Goal: Task Accomplishment & Management: Use online tool/utility

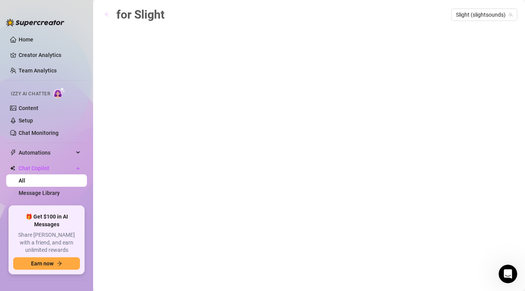
click at [106, 14] on icon "arrow-left" at bounding box center [106, 14] width 5 height 5
click at [406, 217] on div "for Slight Slight (slightsounds)" at bounding box center [309, 136] width 416 height 263
click at [297, 145] on div "for Slight Slight (slightsounds)" at bounding box center [309, 136] width 416 height 263
click at [192, 94] on div "for Slight Slight (slightsounds)" at bounding box center [309, 136] width 416 height 263
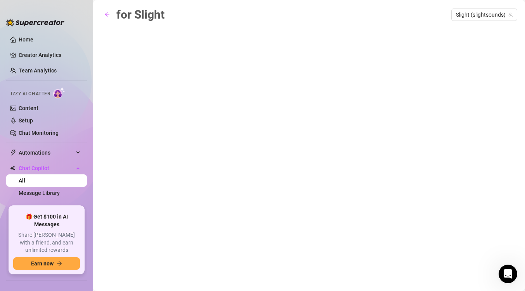
click at [128, 5] on main "for Slight Slight (slightsounds)" at bounding box center [309, 145] width 432 height 291
click at [134, 33] on div "for Slight Slight (slightsounds)" at bounding box center [309, 136] width 416 height 263
click at [108, 17] on span "button" at bounding box center [106, 15] width 5 height 6
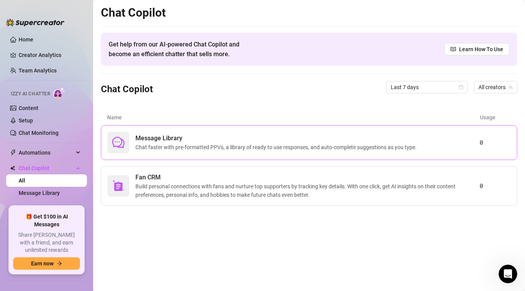
click at [169, 143] on span "Chat faster with pre-formatted PPVs, a library of ready to use responses, and a…" at bounding box center [277, 147] width 284 height 9
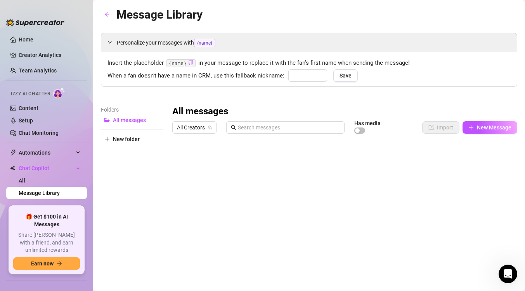
type input "babe"
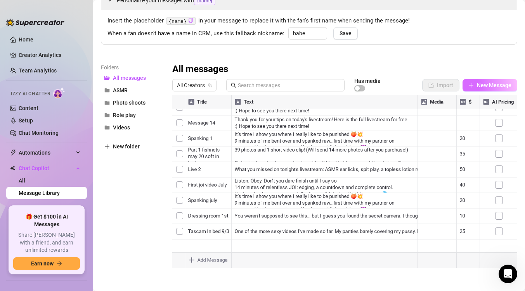
click at [504, 85] on span "New Message" at bounding box center [494, 85] width 35 height 6
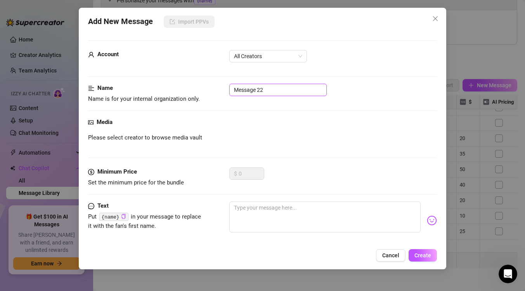
click at [277, 86] on input "Message 22" at bounding box center [277, 90] width 97 height 12
type input "Live 3 9/5"
click at [189, 131] on div "Media Please select creator to browse media vault" at bounding box center [262, 143] width 349 height 50
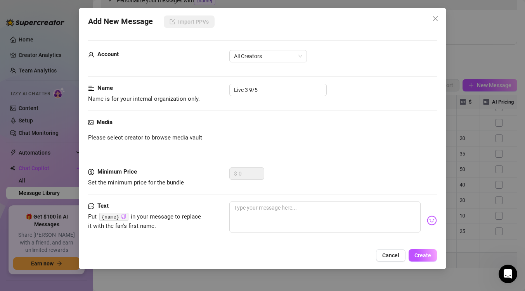
click at [89, 120] on icon "picture" at bounding box center [90, 122] width 5 height 5
click at [139, 142] on span "Please select creator to browse media vault" at bounding box center [145, 137] width 114 height 9
click at [150, 137] on span "Please select creator to browse media vault" at bounding box center [145, 137] width 114 height 9
click at [251, 57] on span "All Creators" at bounding box center [268, 56] width 68 height 12
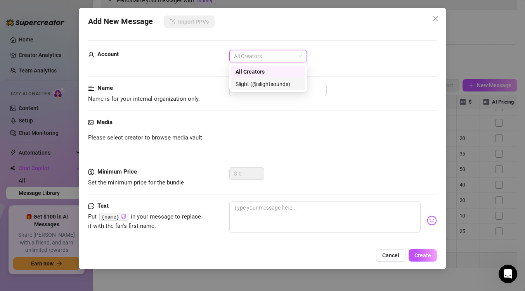
click at [251, 85] on div "Slight (@slightsounds)" at bounding box center [267, 84] width 65 height 9
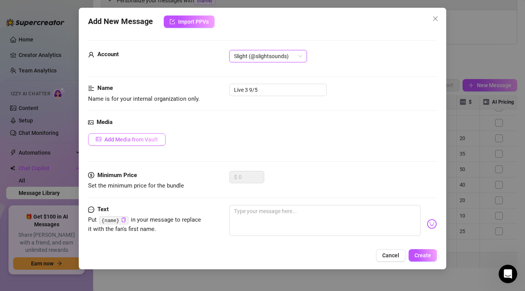
click at [147, 143] on button "Add Media from Vault" at bounding box center [127, 139] width 78 height 12
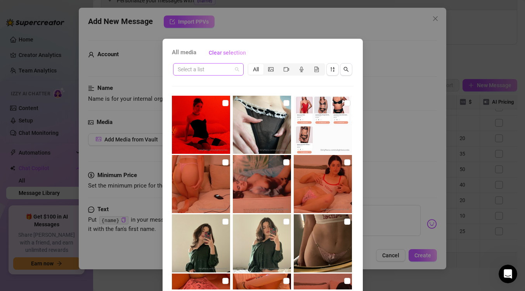
click at [238, 71] on span at bounding box center [208, 70] width 61 height 12
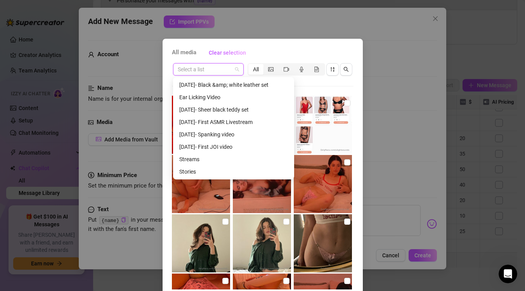
scroll to position [155, 0]
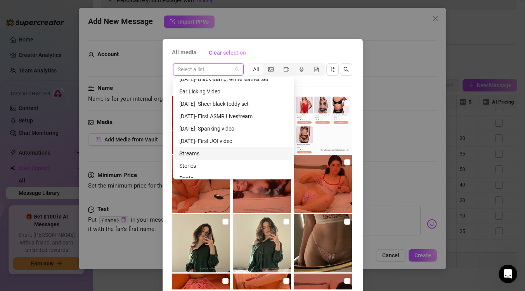
click at [209, 152] on div "Streams" at bounding box center [233, 153] width 109 height 9
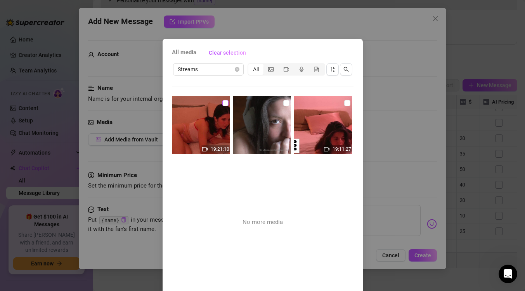
click at [224, 104] on input "checkbox" at bounding box center [225, 103] width 6 height 6
checkbox input "true"
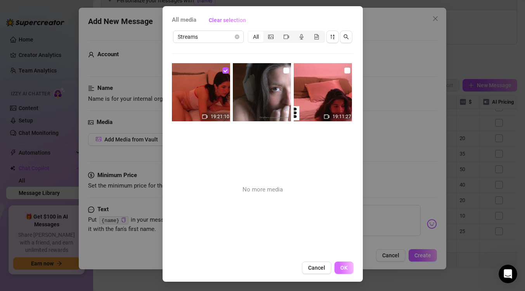
click at [345, 263] on button "OK" at bounding box center [343, 268] width 19 height 12
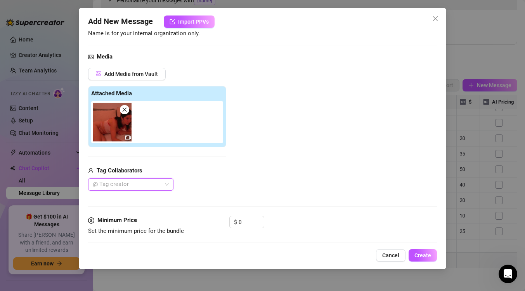
scroll to position [96, 0]
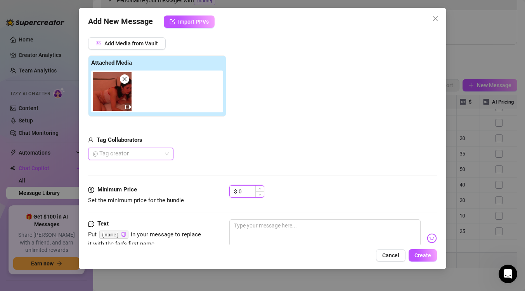
click at [250, 187] on input "0" at bounding box center [251, 192] width 25 height 12
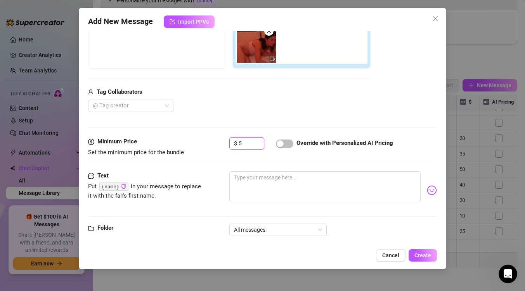
scroll to position [153, 0]
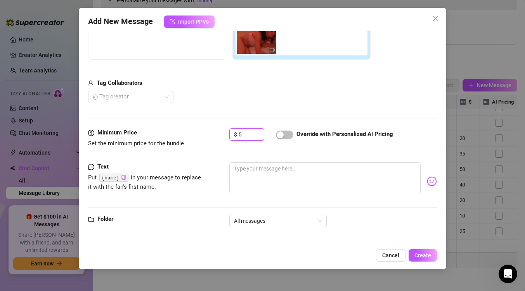
type input "5"
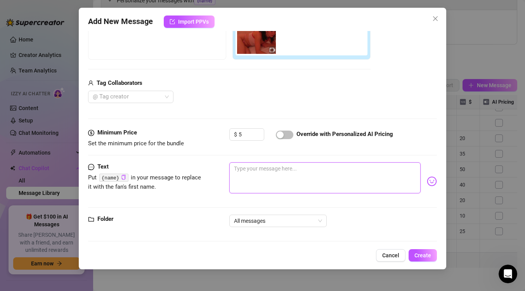
click at [261, 169] on textarea at bounding box center [324, 178] width 191 height 31
paste textarea "My last stream for those that couldn't make it! Unfortunately, because of outsi…"
type textarea "My last stream for those that couldn't make it! Unfortunately, because of outsi…"
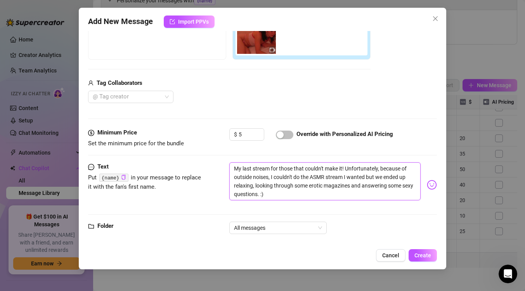
scroll to position [0, 0]
click at [304, 228] on span "All messages" at bounding box center [278, 228] width 88 height 12
type textarea "My last stream for those that couldn't make it! Unfortunately, because of outsi…"
click at [382, 220] on div "Text Put {name} in your message to replace it with the fan's first name. My las…" at bounding box center [262, 192] width 349 height 59
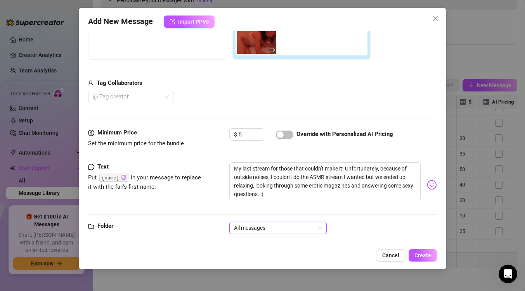
click at [319, 228] on span "All messages" at bounding box center [278, 228] width 88 height 12
click at [353, 209] on div "Text Put {name} in your message to replace it with the fan's first name. My las…" at bounding box center [262, 192] width 349 height 59
click at [302, 235] on div "Folder All messages" at bounding box center [262, 231] width 349 height 19
click at [304, 231] on span "All messages" at bounding box center [278, 228] width 88 height 12
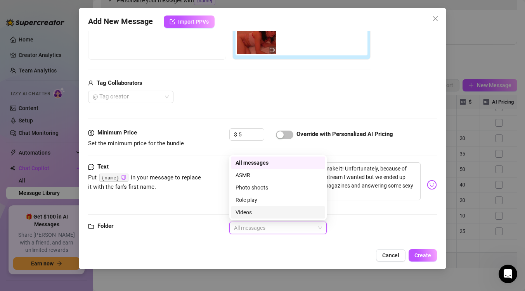
click at [271, 210] on div "Videos" at bounding box center [277, 212] width 85 height 9
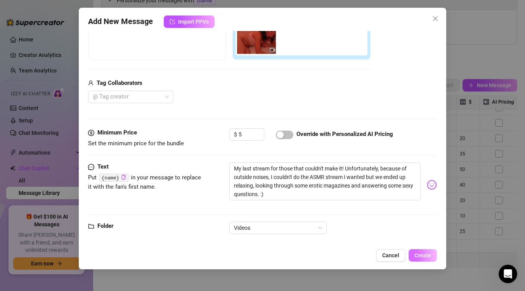
click at [421, 252] on button "Create" at bounding box center [422, 255] width 28 height 12
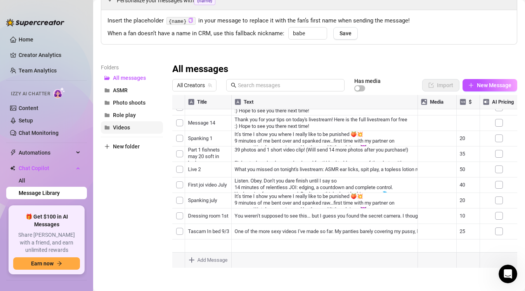
click at [127, 125] on span "Videos" at bounding box center [121, 128] width 17 height 6
click at [182, 175] on div at bounding box center [344, 181] width 345 height 173
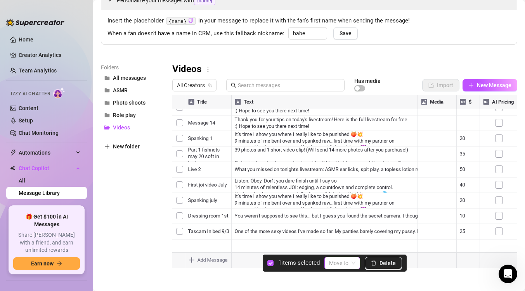
click at [345, 263] on input "search" at bounding box center [338, 264] width 19 height 12
click at [272, 218] on div at bounding box center [344, 181] width 345 height 173
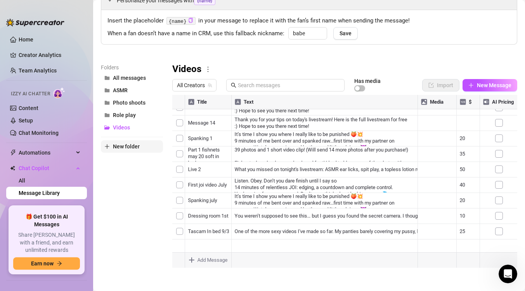
click at [126, 149] on span "New folder" at bounding box center [126, 147] width 27 height 6
click at [126, 143] on input "text" at bounding box center [132, 140] width 62 height 12
type input "live"
click at [150, 161] on button "New folder" at bounding box center [132, 159] width 62 height 12
click at [148, 139] on button "Videos" at bounding box center [132, 140] width 62 height 12
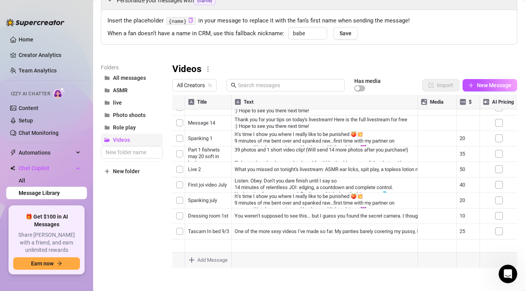
click at [147, 139] on button "Videos" at bounding box center [132, 140] width 62 height 12
click at [140, 126] on button "Role play" at bounding box center [132, 127] width 62 height 12
click at [137, 100] on button "live" at bounding box center [132, 103] width 62 height 12
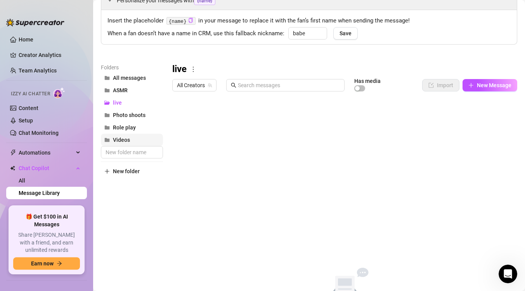
click at [137, 137] on button "Videos" at bounding box center [132, 140] width 62 height 12
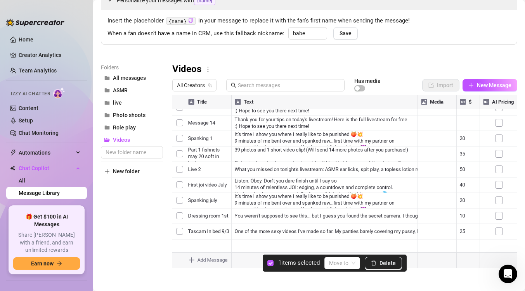
click at [182, 180] on div at bounding box center [344, 181] width 345 height 173
click at [350, 261] on span at bounding box center [342, 264] width 26 height 12
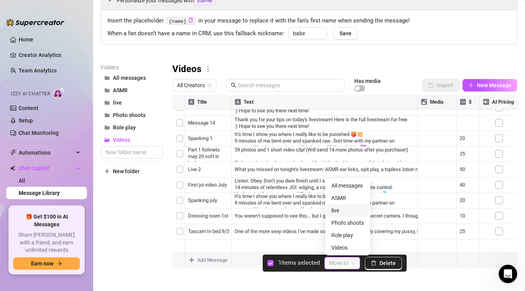
click at [344, 209] on div "live" at bounding box center [347, 210] width 33 height 9
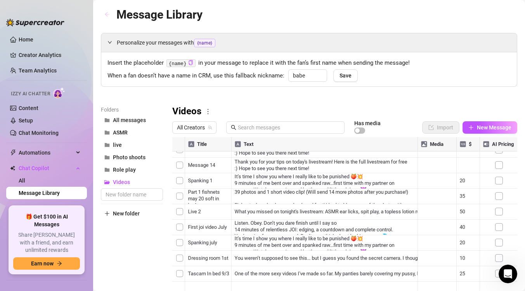
click at [110, 15] on button "button" at bounding box center [107, 15] width 12 height 12
